Goal: Obtain resource: Download file/media

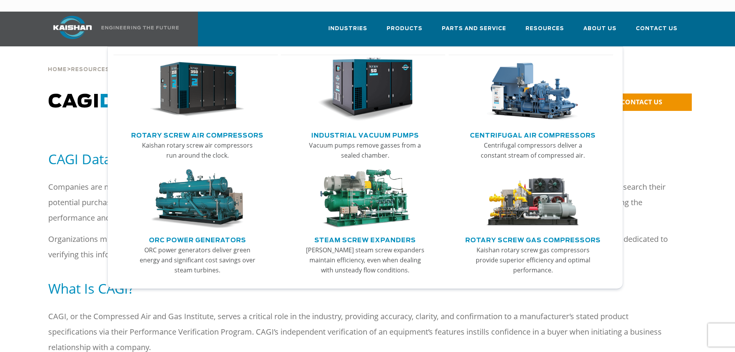
click at [207, 129] on link "Rotary Screw Air Compressors" at bounding box center [197, 135] width 132 height 12
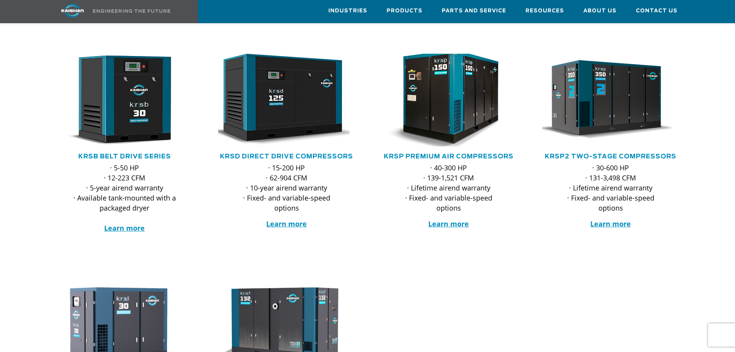
scroll to position [116, 0]
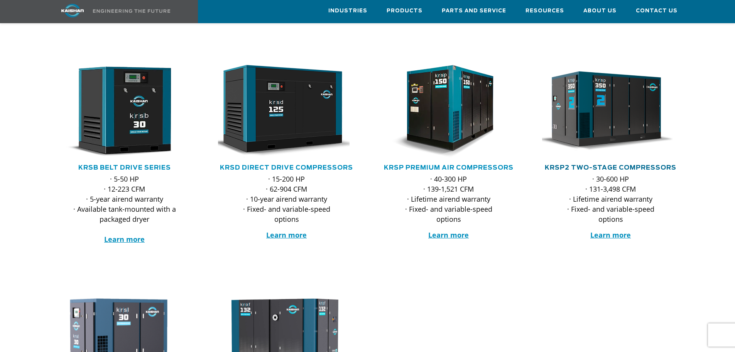
click at [628, 164] on link "KRSP2 Two-Stage Compressors" at bounding box center [611, 167] width 132 height 6
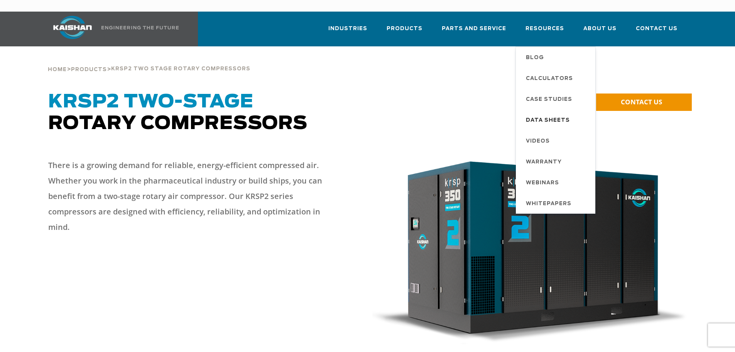
click at [558, 114] on span "Data Sheets" at bounding box center [548, 120] width 44 height 13
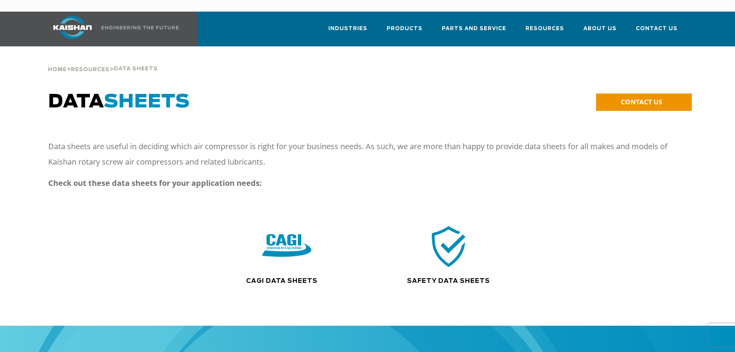
click at [285, 234] on img at bounding box center [286, 246] width 49 height 50
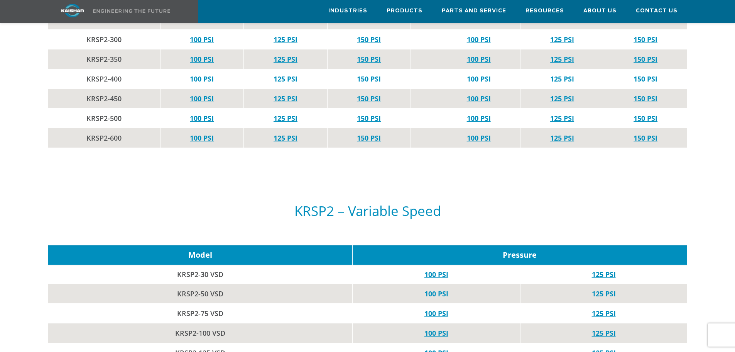
scroll to position [2316, 0]
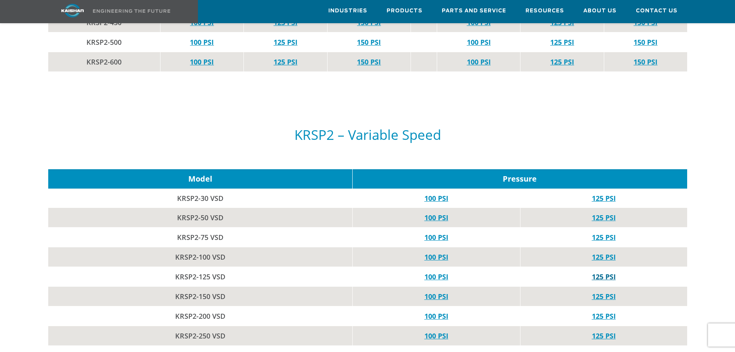
click at [606, 272] on link "125 PSI" at bounding box center [604, 276] width 24 height 9
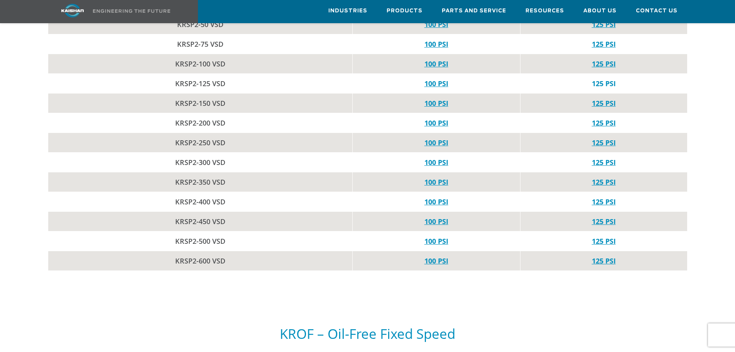
scroll to position [2470, 0]
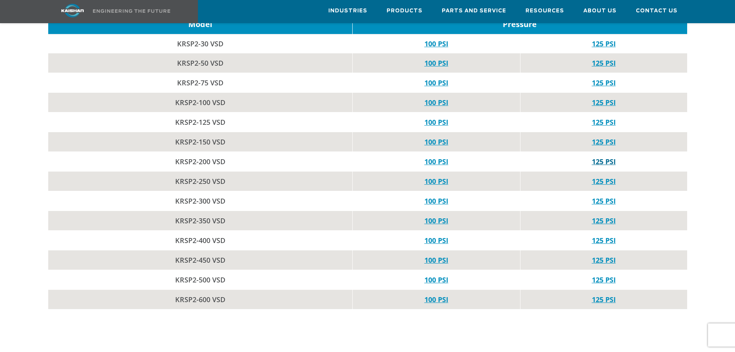
click at [597, 157] on link "125 PSI" at bounding box center [604, 161] width 24 height 9
